Goal: Find specific page/section: Find specific page/section

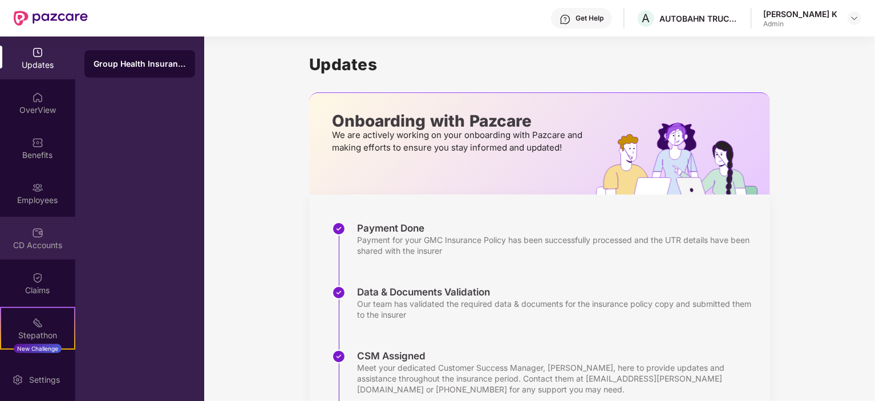
click at [50, 243] on div "CD Accounts" at bounding box center [37, 244] width 75 height 11
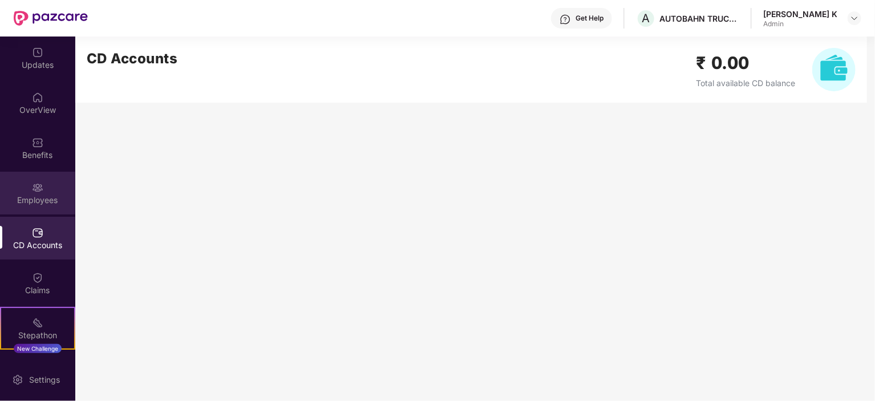
click at [44, 192] on div "Employees" at bounding box center [37, 193] width 75 height 43
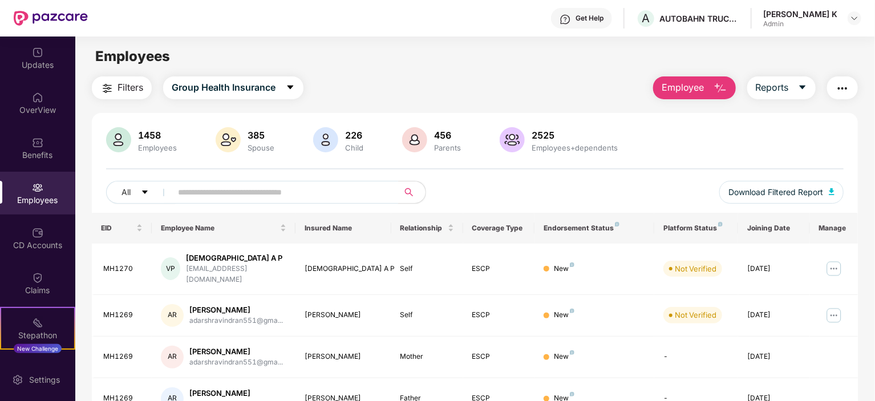
click at [207, 190] on input "text" at bounding box center [280, 192] width 205 height 17
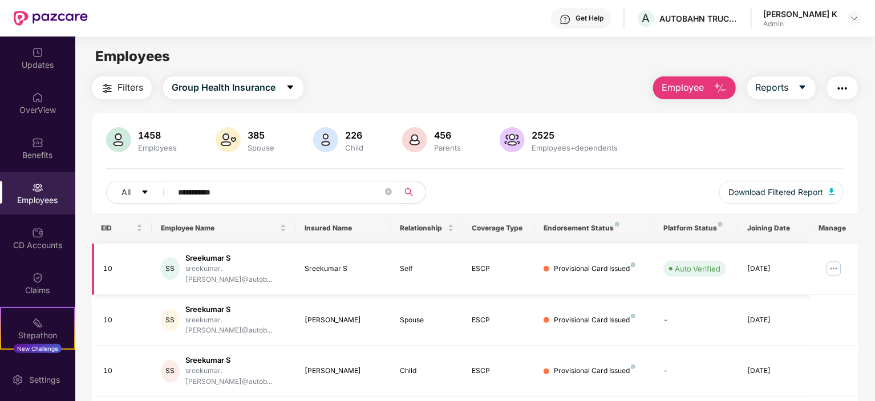
type input "**********"
click at [834, 269] on img at bounding box center [833, 268] width 18 height 18
click at [447, 263] on div "Self" at bounding box center [427, 268] width 54 height 11
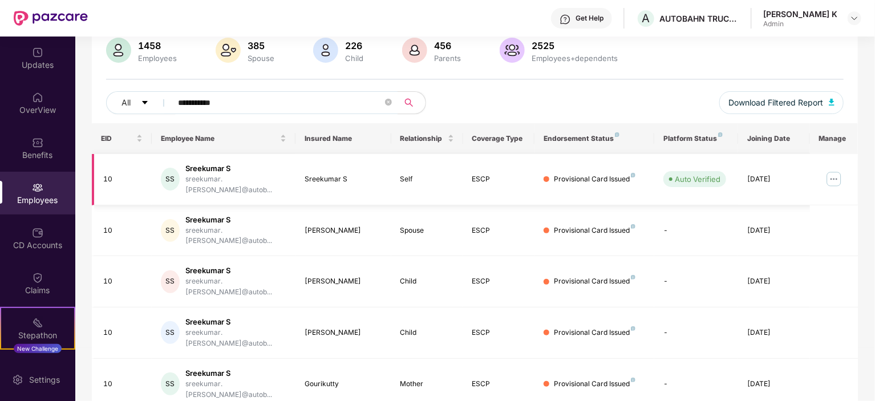
scroll to position [91, 0]
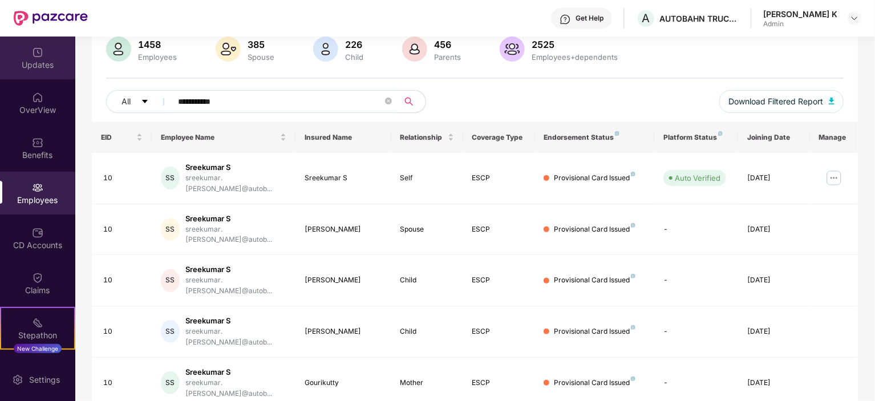
click at [32, 51] on img at bounding box center [37, 52] width 11 height 11
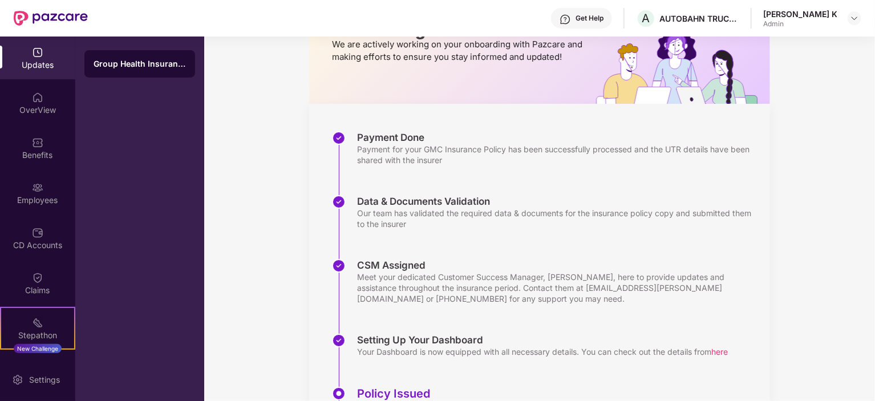
click at [239, 80] on div "Updates Onboarding with Pazcare We are actively working on your onboarding with…" at bounding box center [539, 231] width 671 height 570
click at [32, 100] on img at bounding box center [37, 97] width 11 height 11
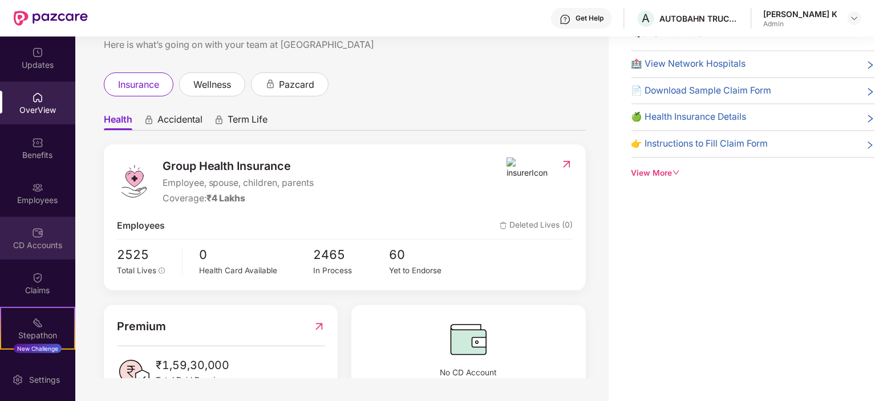
click at [34, 236] on img at bounding box center [37, 232] width 11 height 11
